Goal: Answer question/provide support: Answer question/provide support

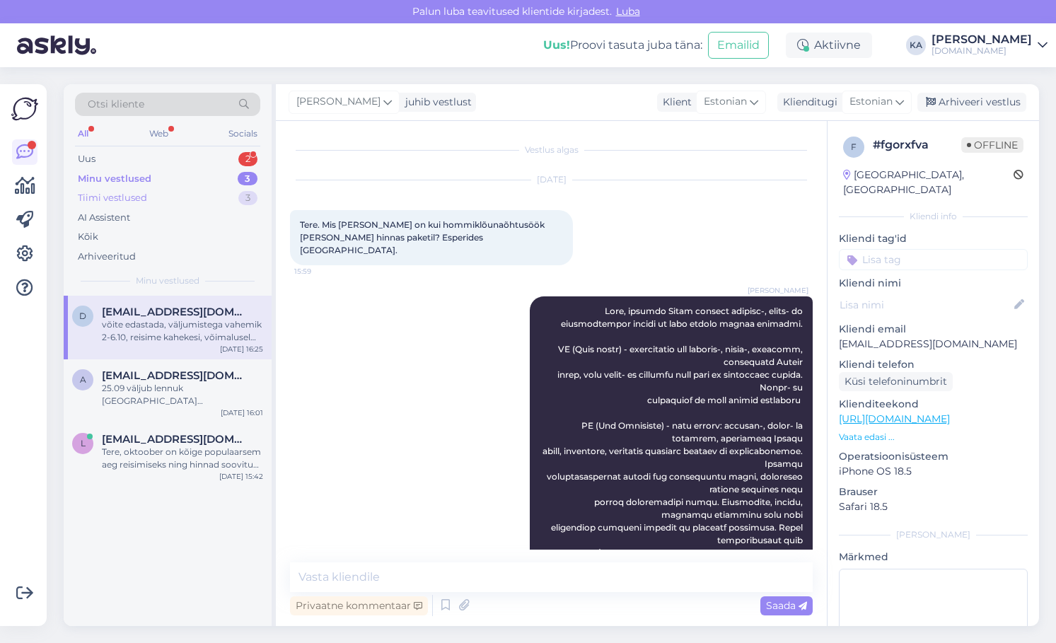
scroll to position [478, 0]
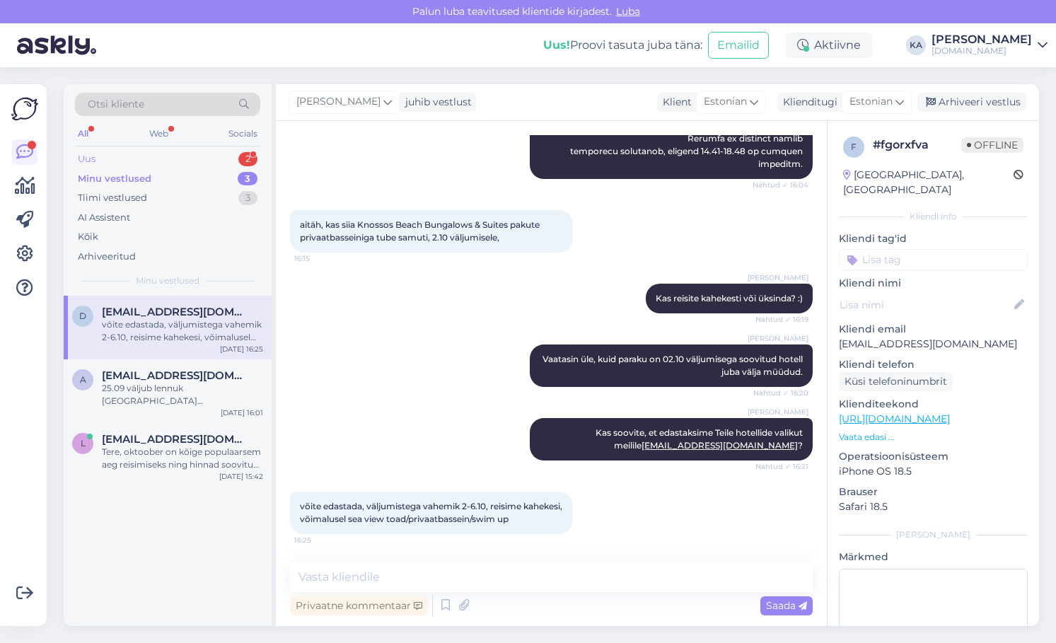
click at [108, 153] on div "Uus 2" at bounding box center [167, 159] width 185 height 20
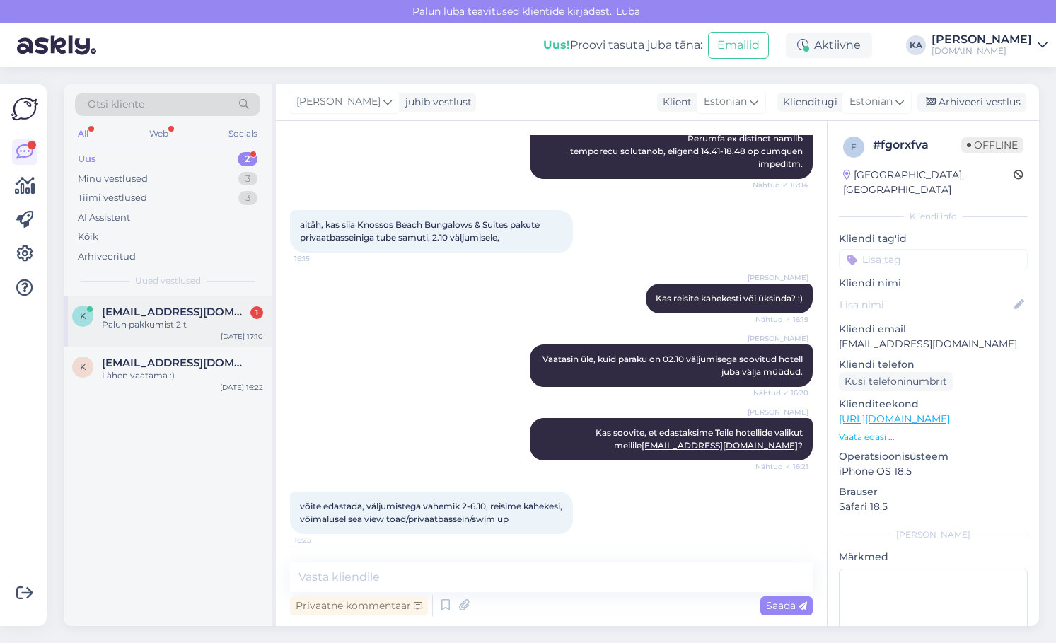
click at [164, 330] on div "Palun pakkumist 2 t" at bounding box center [182, 324] width 161 height 13
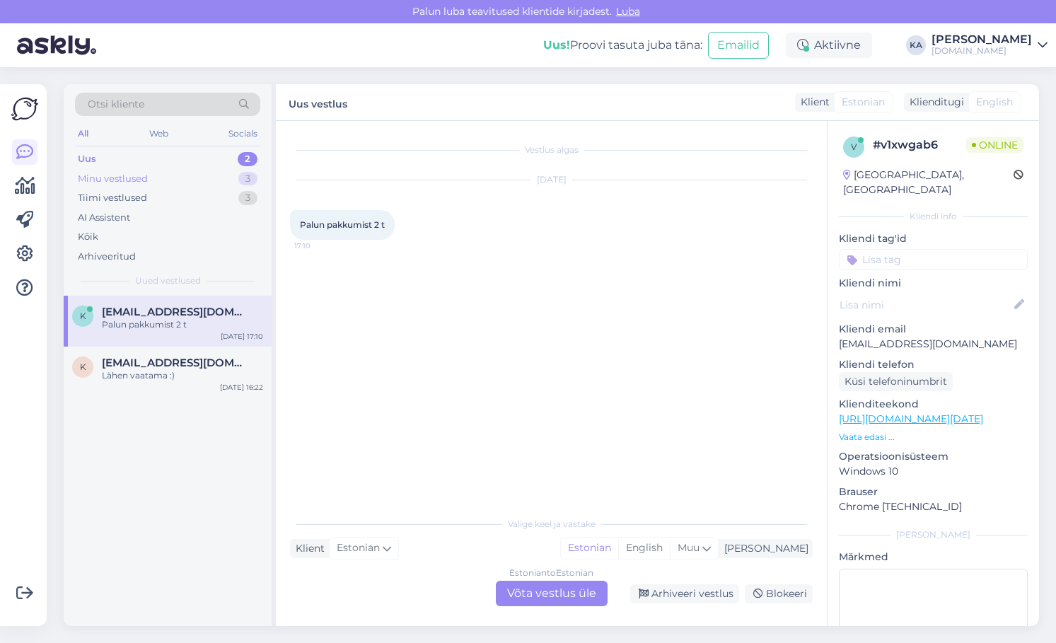
click at [108, 176] on div "Minu vestlused" at bounding box center [113, 179] width 70 height 14
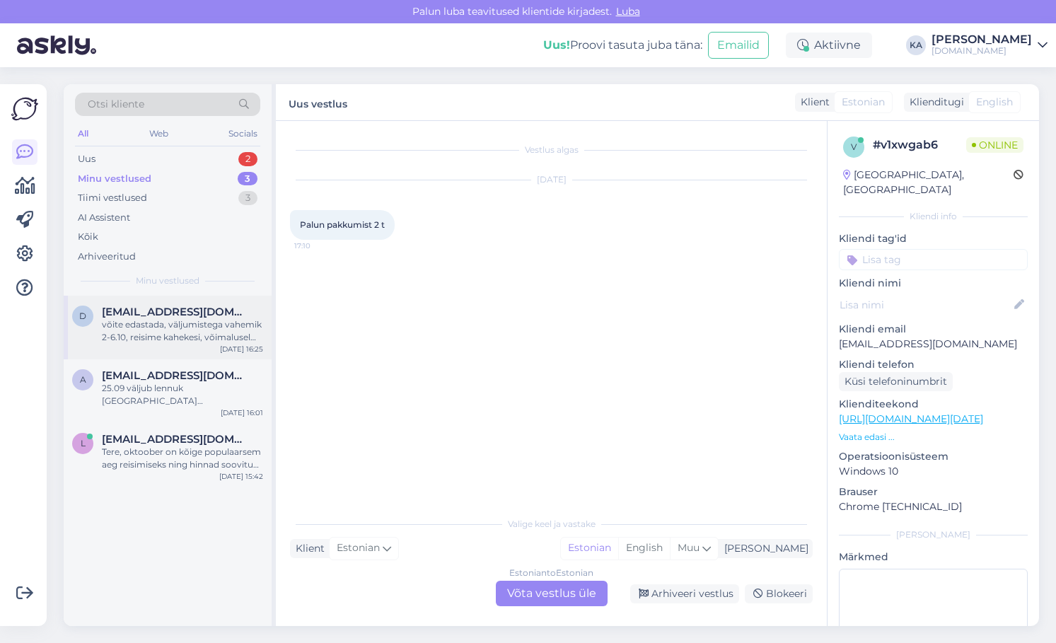
click at [173, 348] on div "d [EMAIL_ADDRESS][DOMAIN_NAME] võite edastada, väljumistega vahemik 2-6.10, rei…" at bounding box center [168, 328] width 208 height 64
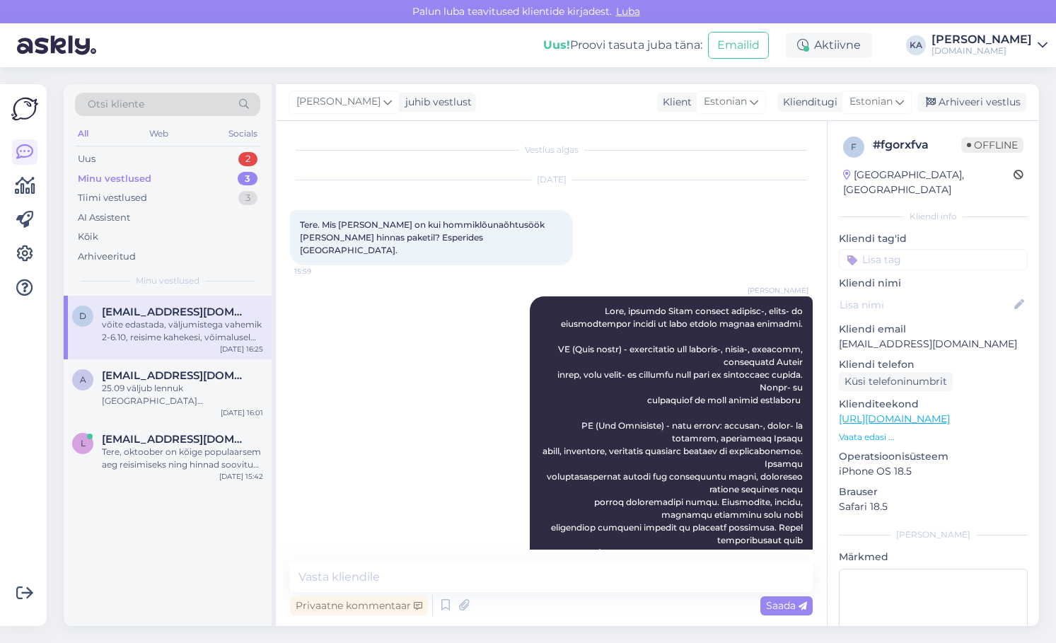
scroll to position [478, 0]
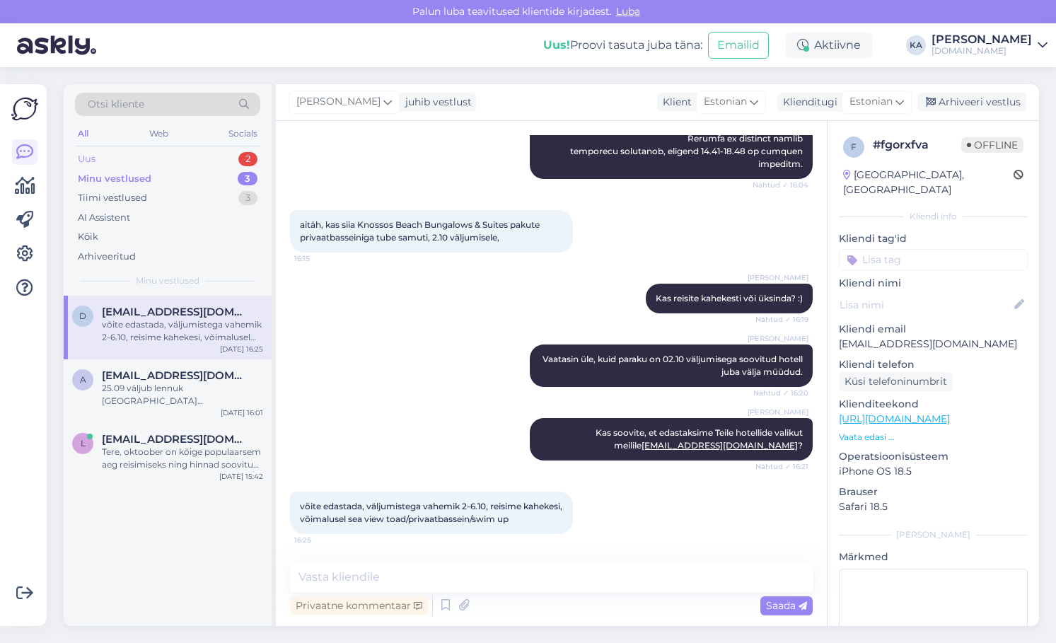
click at [135, 160] on div "Uus 2" at bounding box center [167, 159] width 185 height 20
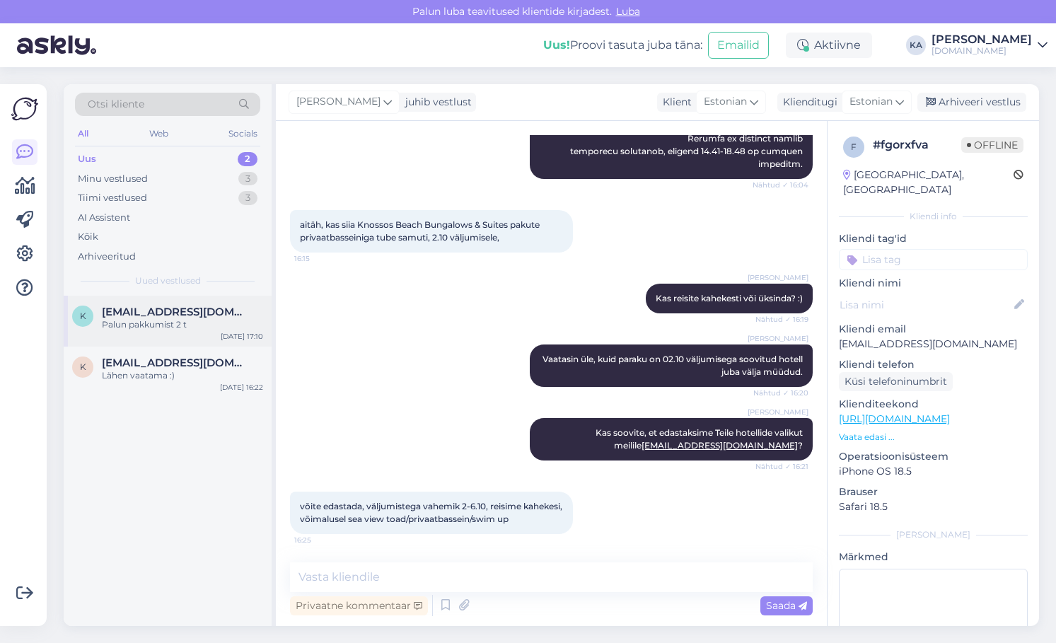
click at [147, 328] on div "Palun pakkumist 2 t" at bounding box center [182, 324] width 161 height 13
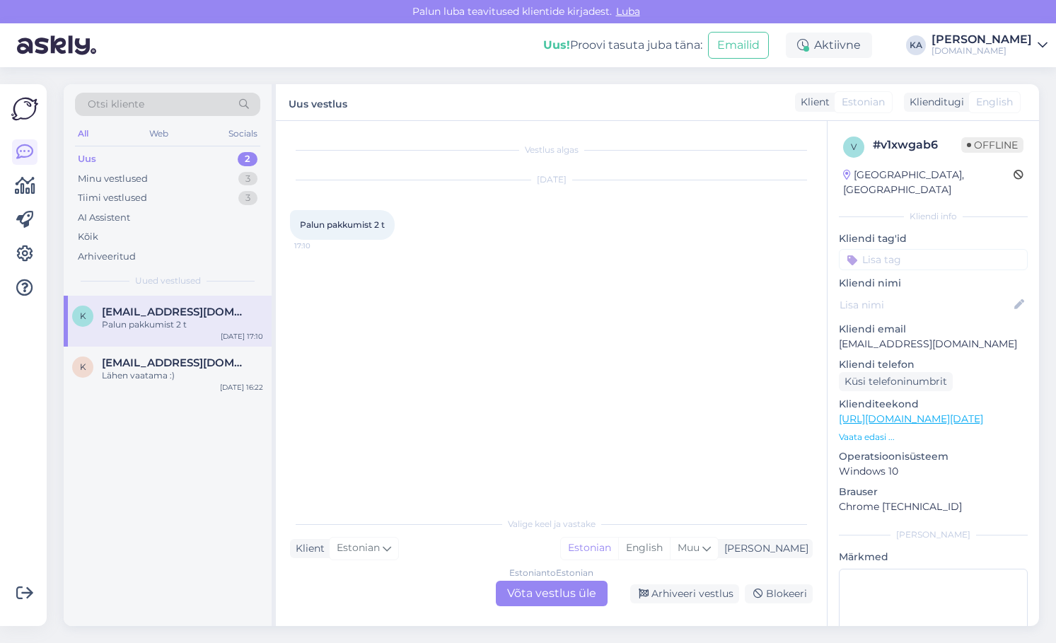
click at [937, 412] on link "[URL][DOMAIN_NAME][DATE]" at bounding box center [911, 418] width 144 height 13
click at [528, 608] on div "Vestlus algas [DATE] Palun pakkumist 2 t 17:10 Valige [PERSON_NAME] vastake Kli…" at bounding box center [551, 373] width 551 height 505
click at [540, 596] on div "Estonian to Estonian Võta vestlus üle" at bounding box center [552, 593] width 112 height 25
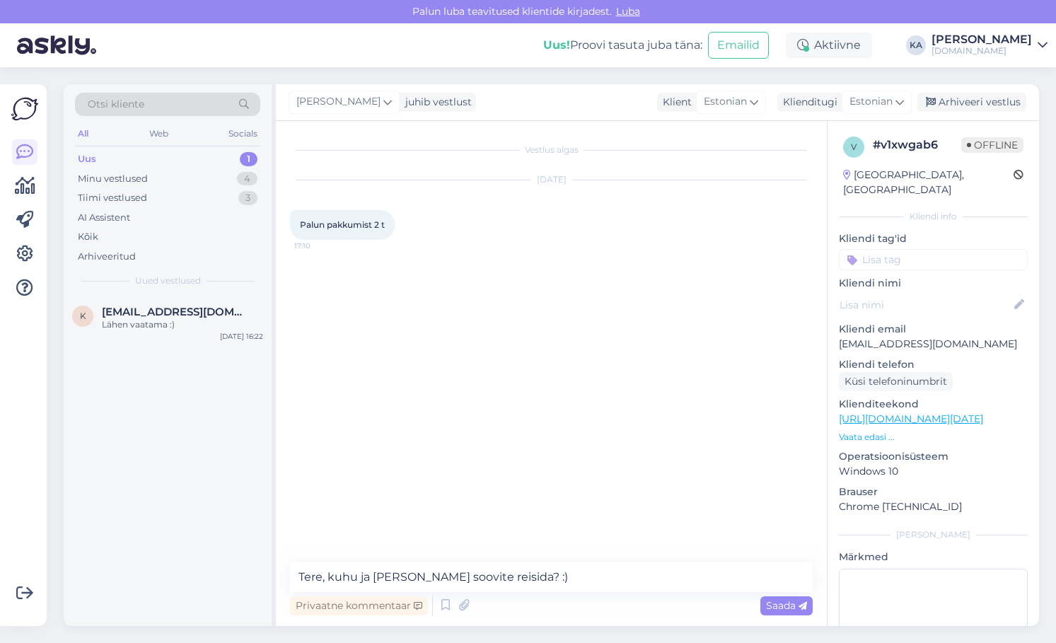
type textarea "Tere, kuhu ja [PERSON_NAME] soovite reisida? :)"
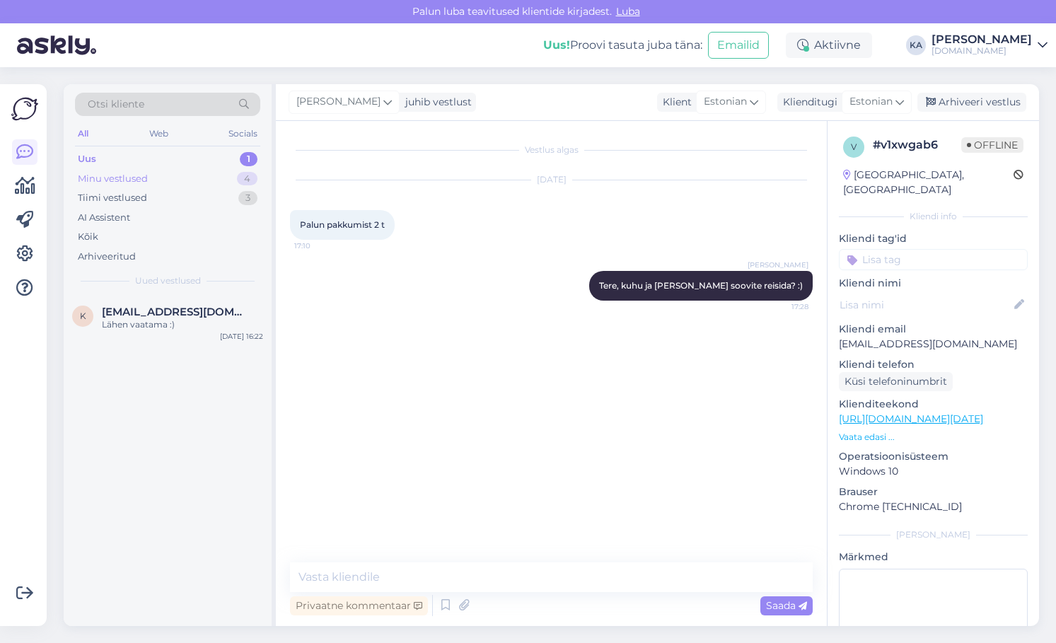
click at [116, 177] on div "Minu vestlused" at bounding box center [113, 179] width 70 height 14
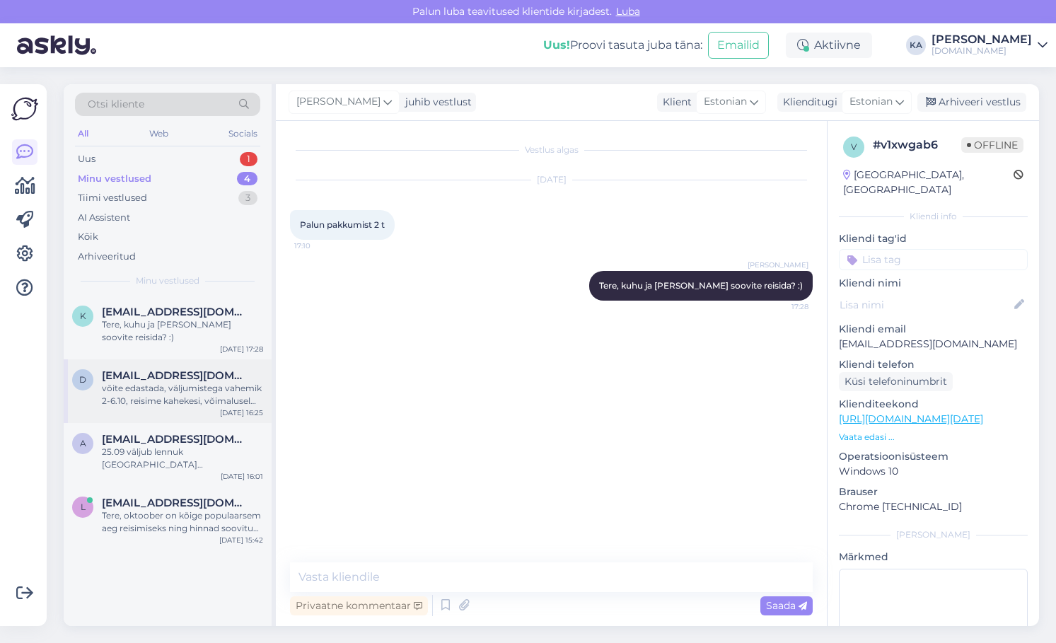
click at [187, 383] on div "võite edastada, väljumistega vahemik 2-6.10, reisime kahekesi, võimalusel sea v…" at bounding box center [182, 394] width 161 height 25
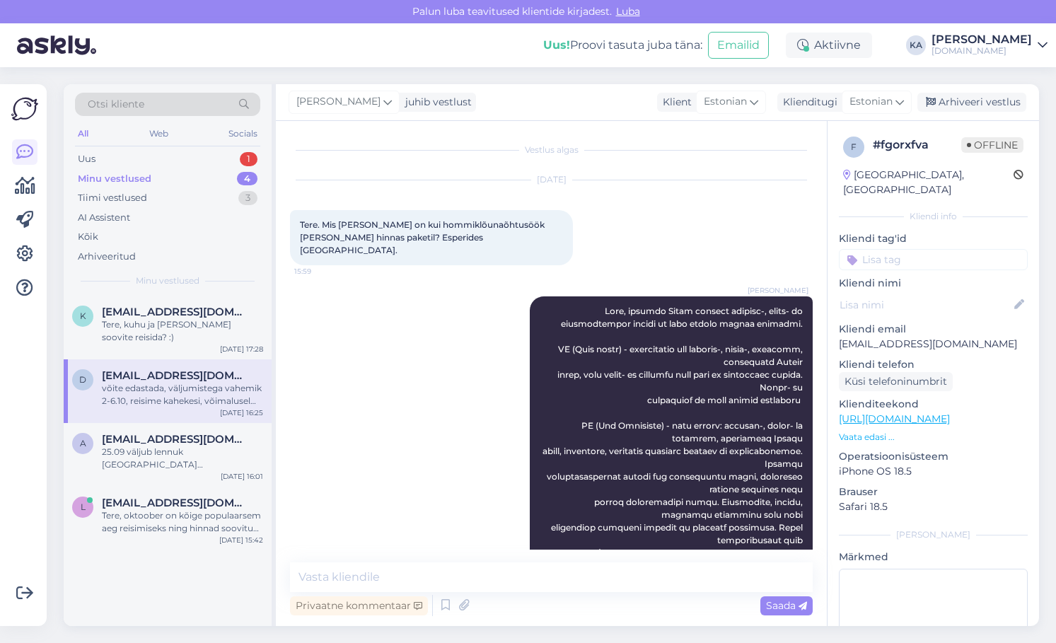
scroll to position [478, 0]
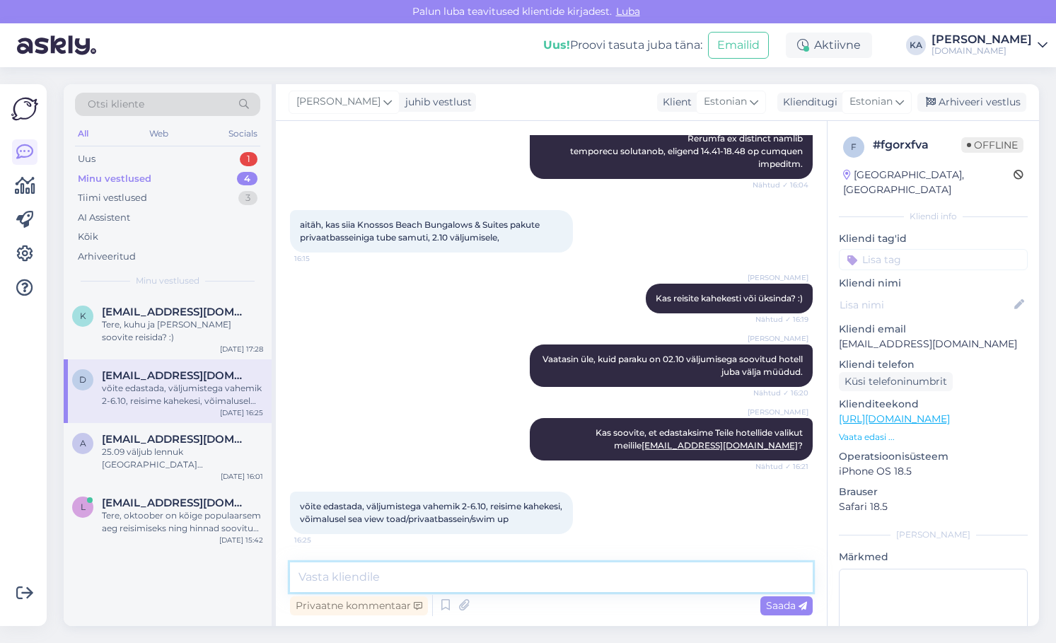
click at [444, 577] on textarea at bounding box center [551, 577] width 523 height 30
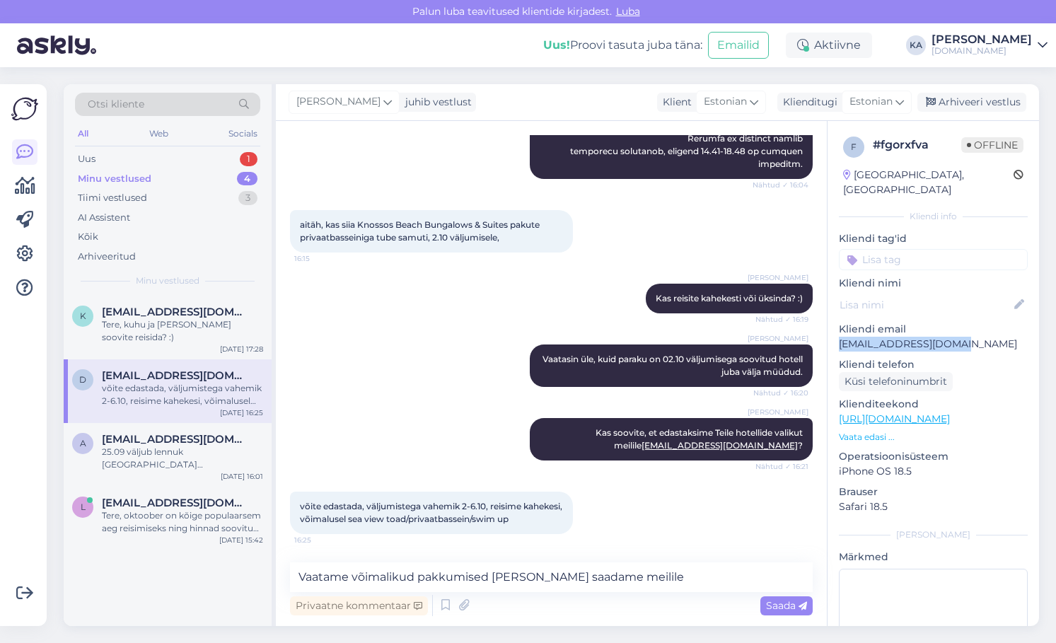
drag, startPoint x: 968, startPoint y: 322, endPoint x: 812, endPoint y: 353, distance: 158.7
click at [833, 333] on div "f # fgorxfva Offline [GEOGRAPHIC_DATA], [GEOGRAPHIC_DATA] info Kliendi tag'id K…" at bounding box center [934, 419] width 212 height 596
copy p "[EMAIL_ADDRESS][DOMAIN_NAME]"
click at [652, 580] on textarea "Vaatame võimalikud pakkumised [PERSON_NAME] saadame meilile" at bounding box center [551, 577] width 523 height 30
paste textarea "[EMAIL_ADDRESS][DOMAIN_NAME]"
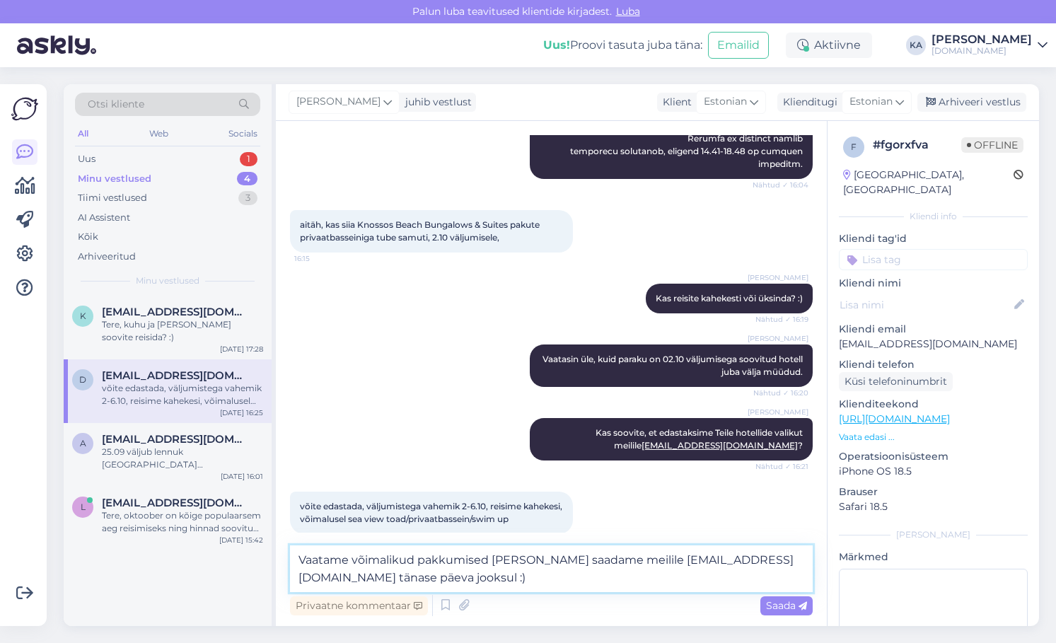
type textarea "Vaatame võimalikud pakkumised [PERSON_NAME] saadame meilile [EMAIL_ADDRESS][DOM…"
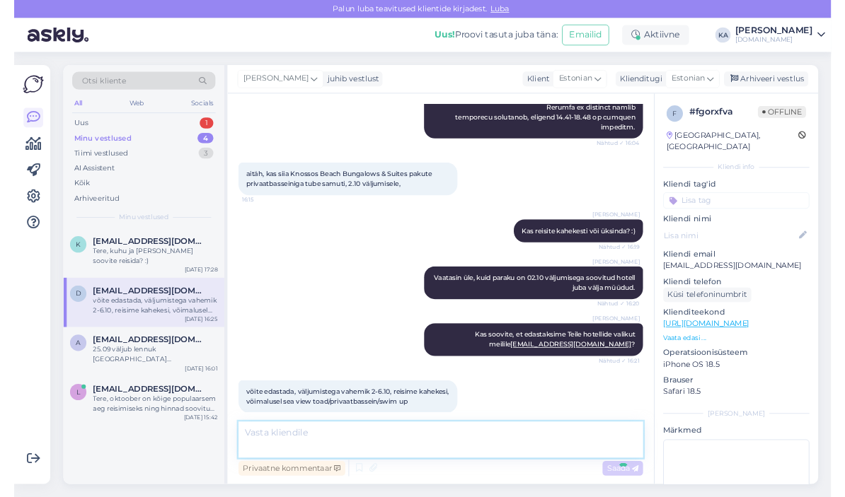
scroll to position [552, 0]
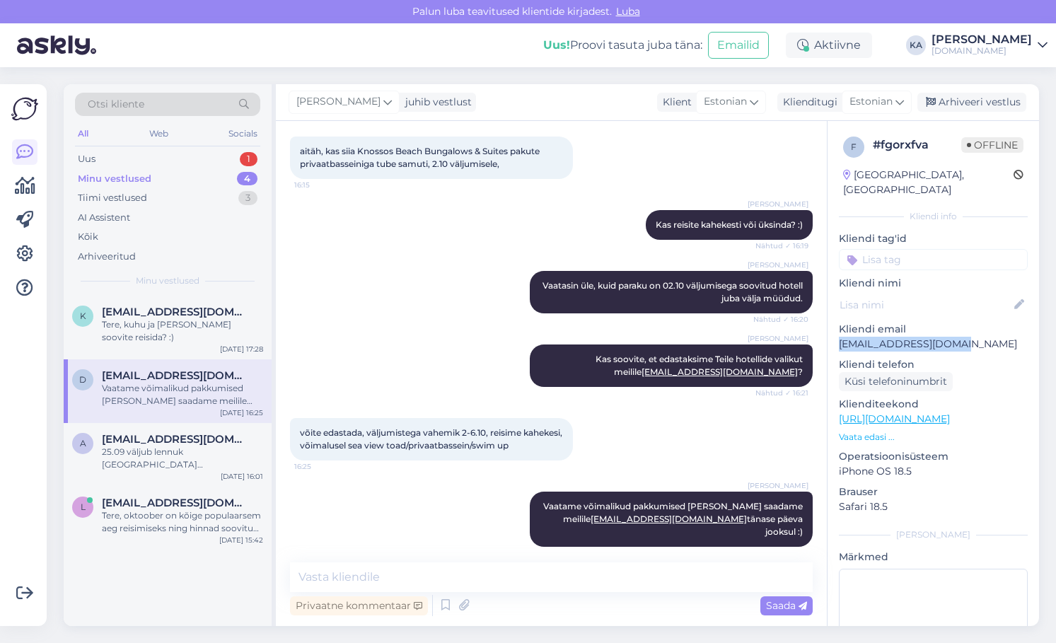
drag, startPoint x: 966, startPoint y: 326, endPoint x: 834, endPoint y: 330, distance: 131.7
click at [834, 330] on div "f # fgorxfva Offline [GEOGRAPHIC_DATA], [GEOGRAPHIC_DATA] info Kliendi tag'id K…" at bounding box center [934, 419] width 212 height 596
copy p "[EMAIL_ADDRESS][DOMAIN_NAME]"
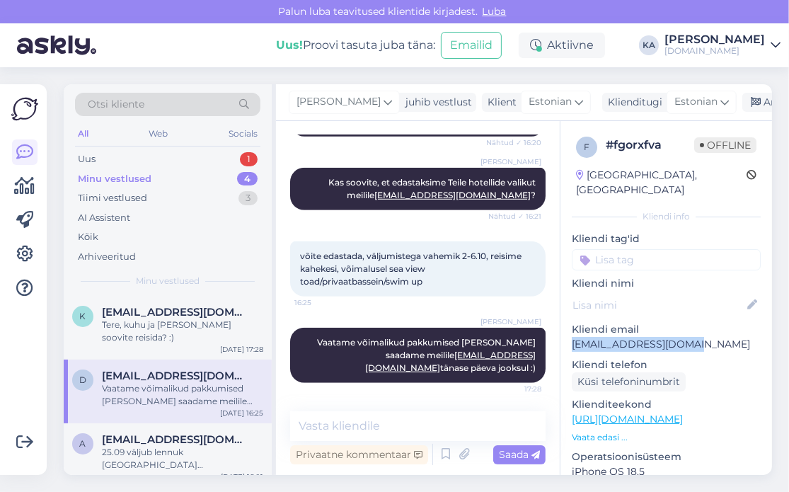
scroll to position [767, 0]
click at [89, 166] on div "Uus 1" at bounding box center [167, 159] width 185 height 20
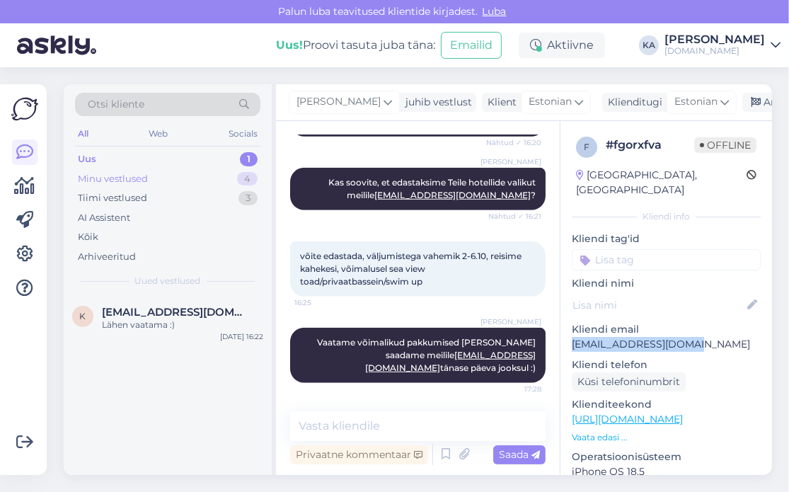
click at [129, 180] on div "Minu vestlused" at bounding box center [113, 179] width 70 height 14
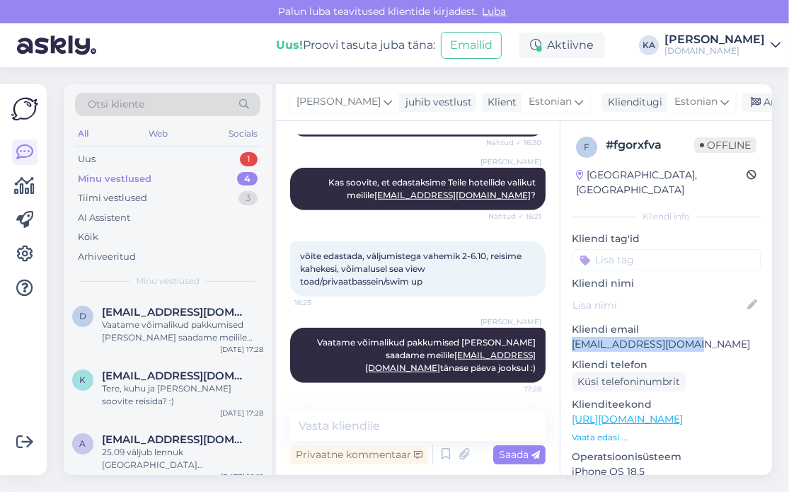
click at [657, 337] on p "[EMAIL_ADDRESS][DOMAIN_NAME]" at bounding box center [666, 344] width 189 height 15
click at [158, 329] on div "Vaatame võimalikud pakkumised [PERSON_NAME] saadame meilile [EMAIL_ADDRESS][DOM…" at bounding box center [182, 330] width 161 height 25
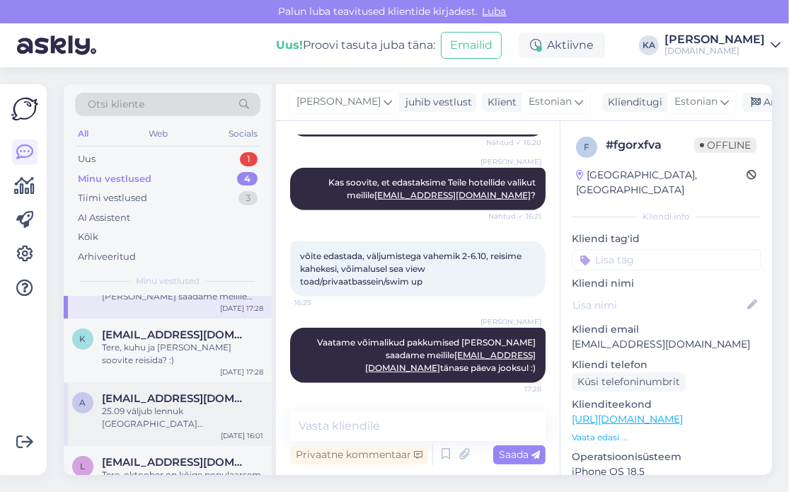
scroll to position [62, 0]
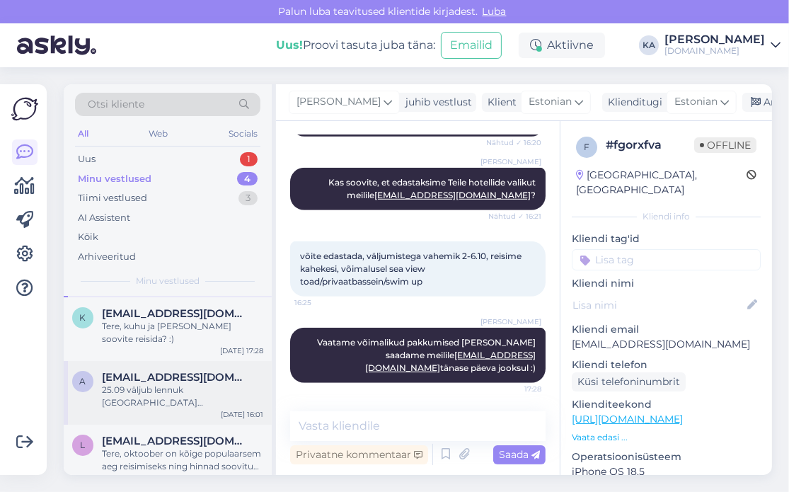
click at [153, 396] on div "a [EMAIL_ADDRESS][DOMAIN_NAME] 25.09 väljub lennuk [GEOGRAPHIC_DATA] [PERSON_NA…" at bounding box center [168, 393] width 208 height 64
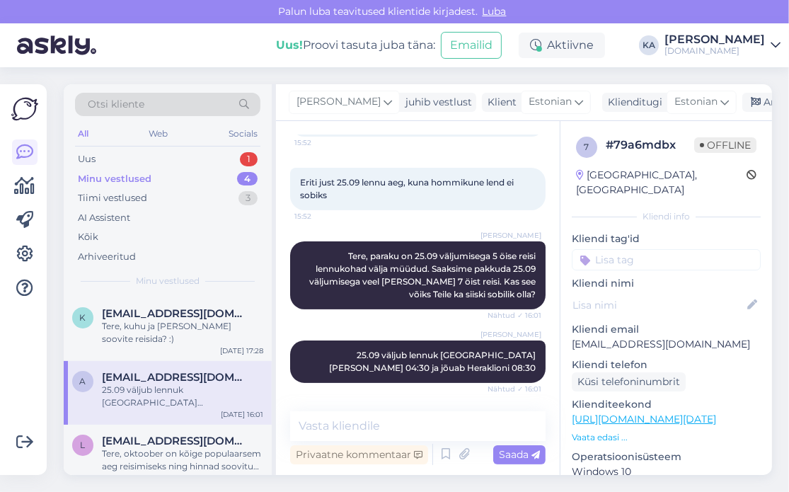
scroll to position [202, 0]
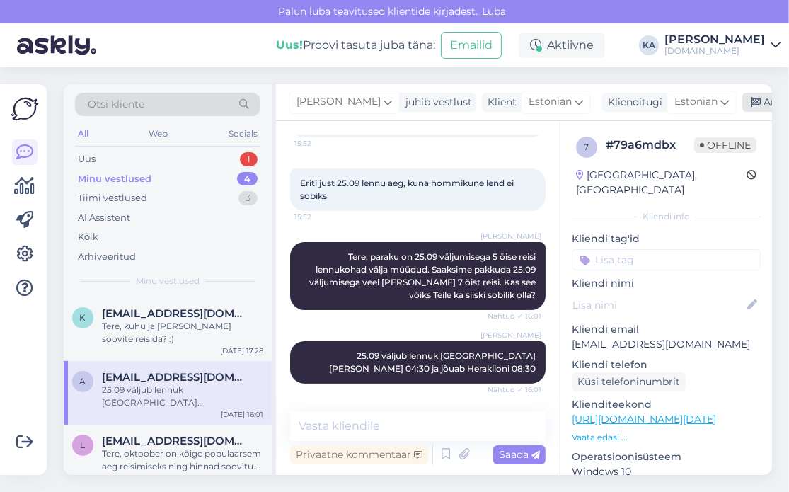
click at [744, 96] on div "Arhiveeri vestlus" at bounding box center [796, 102] width 109 height 19
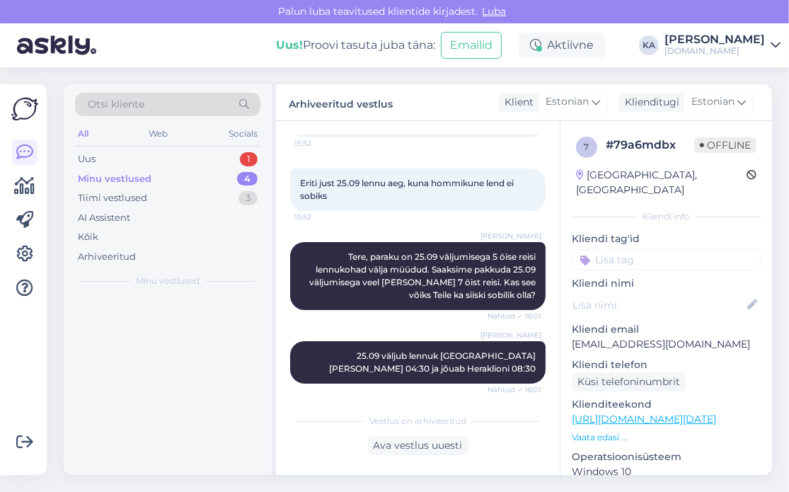
scroll to position [0, 0]
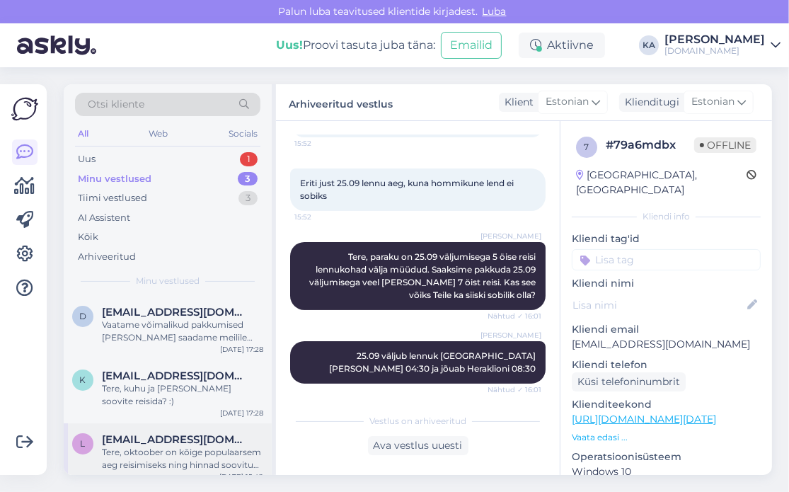
click at [158, 467] on div "L [EMAIL_ADDRESS][DOMAIN_NAME] Tere, oktoober on kõige populaarsem aeg reisimis…" at bounding box center [168, 455] width 208 height 64
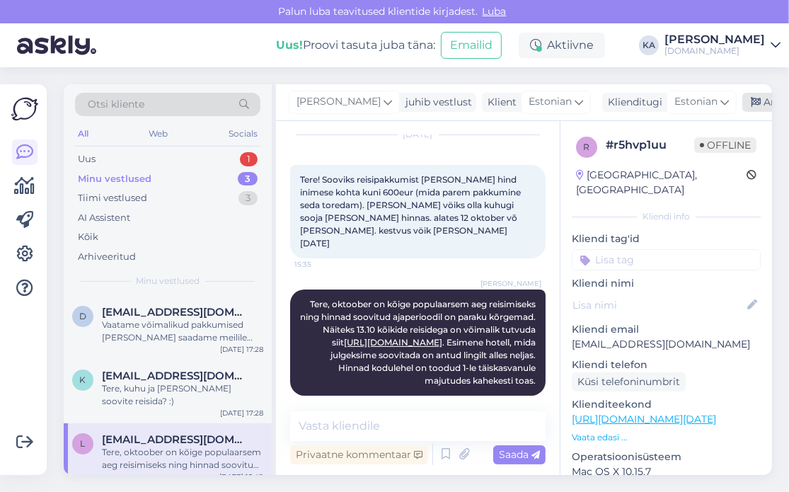
click at [749, 98] on div "Arhiveeri vestlus" at bounding box center [796, 102] width 109 height 19
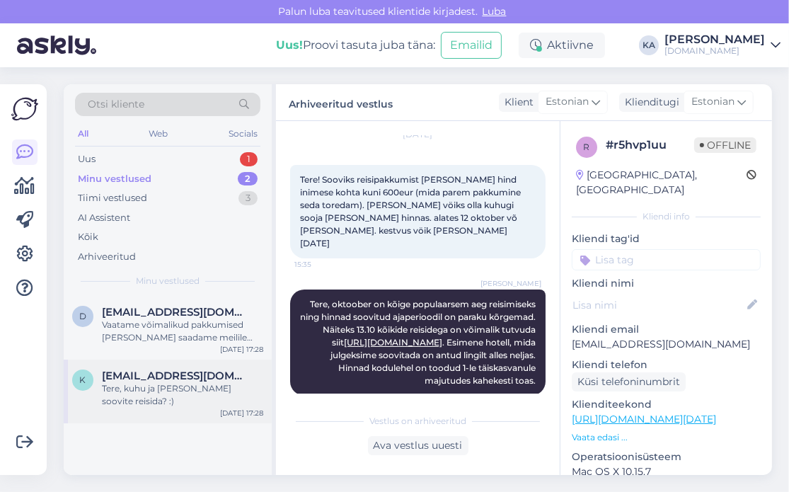
click at [164, 390] on div "Tere, kuhu ja [PERSON_NAME] soovite reisida? :)" at bounding box center [182, 394] width 161 height 25
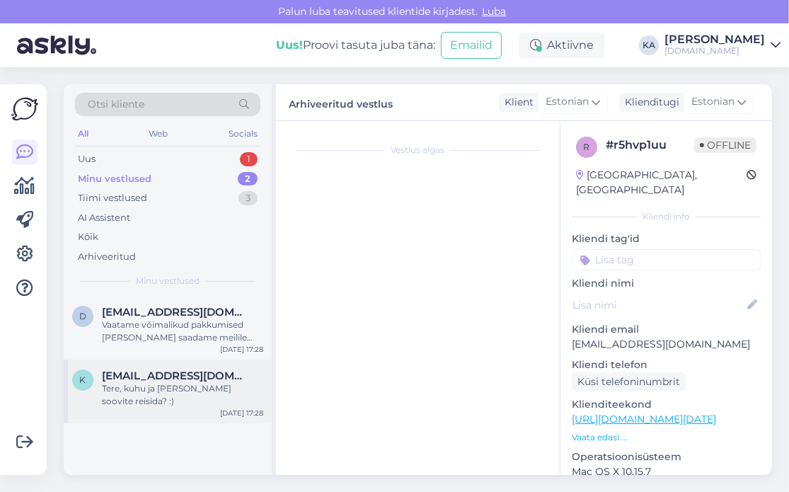
scroll to position [0, 0]
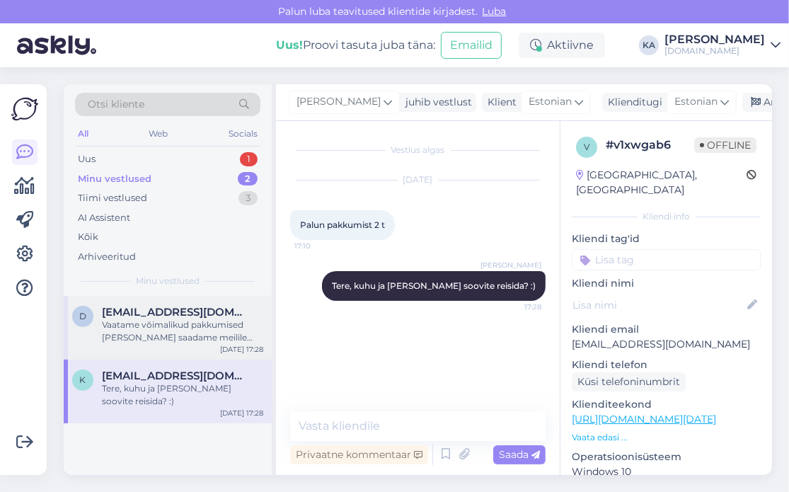
click at [178, 311] on span "[EMAIL_ADDRESS][DOMAIN_NAME]" at bounding box center [175, 312] width 147 height 13
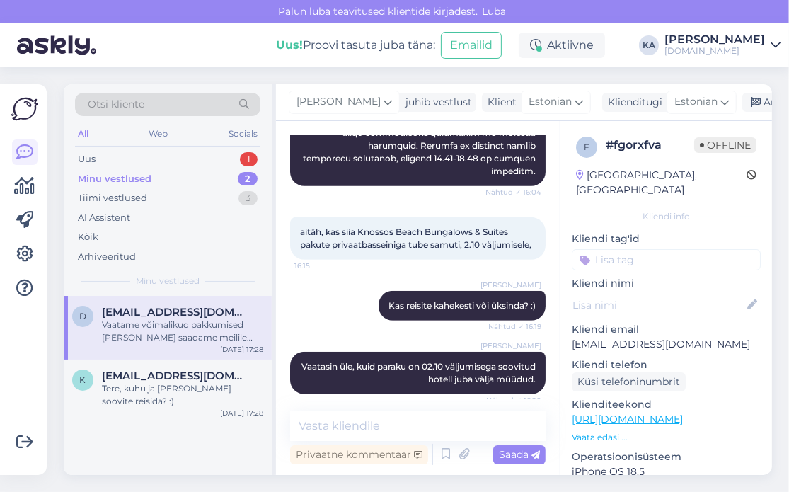
scroll to position [767, 0]
